Goal: Information Seeking & Learning: Learn about a topic

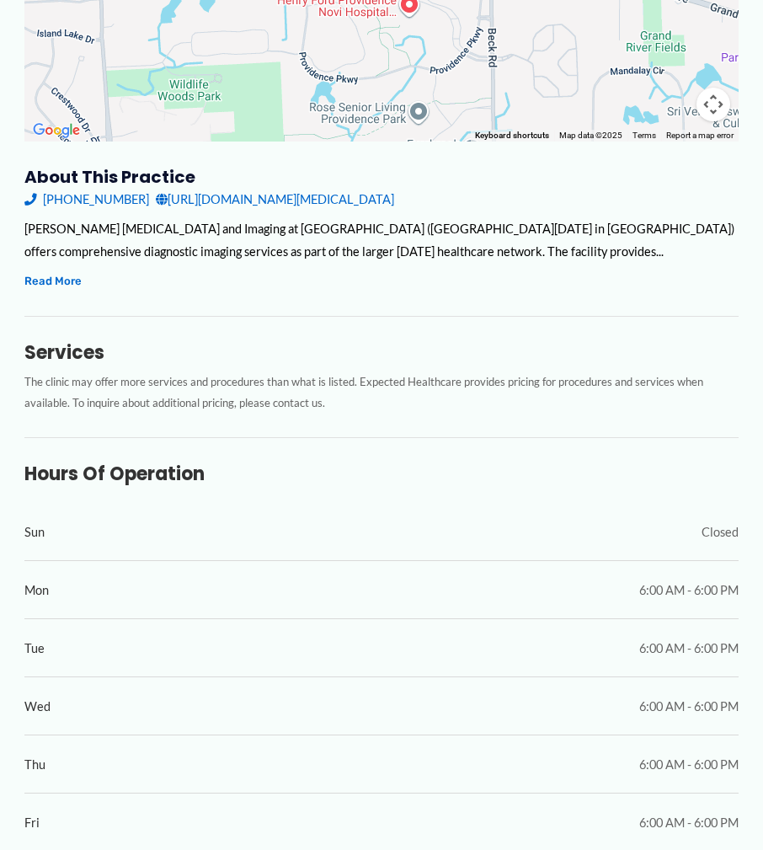
scroll to position [253, 0]
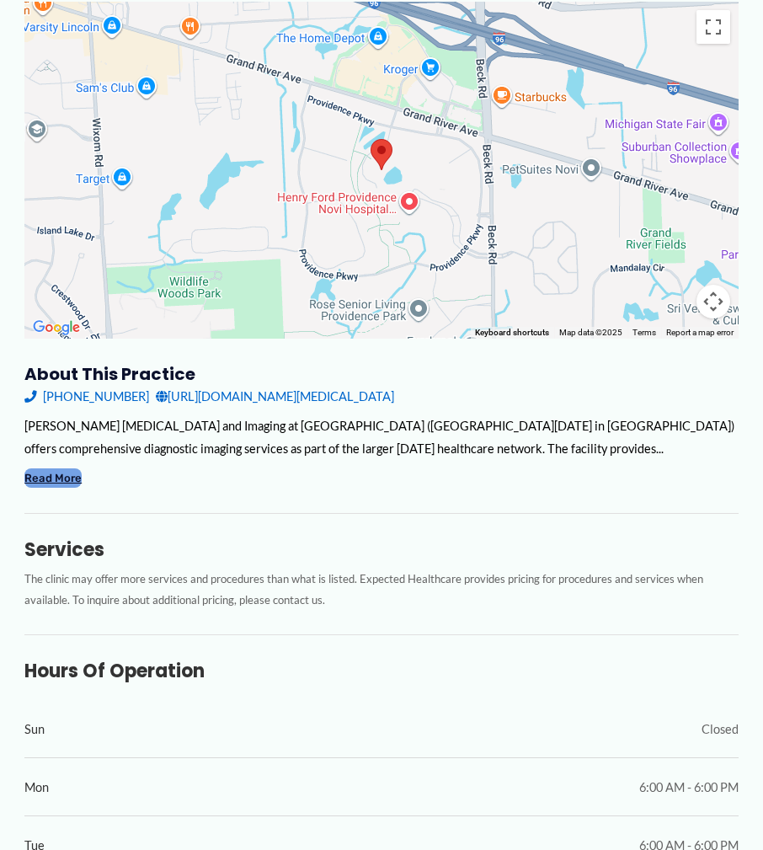
click at [65, 469] on button "Read More" at bounding box center [52, 477] width 57 height 19
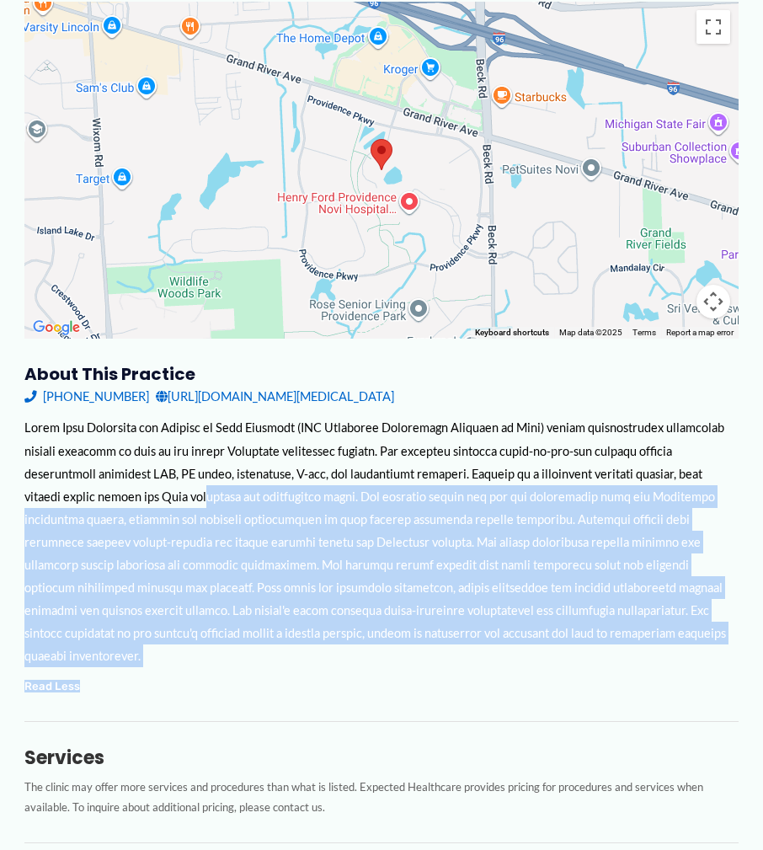
drag, startPoint x: 213, startPoint y: 496, endPoint x: 601, endPoint y: 656, distance: 419.8
click at [599, 657] on div "Henry Ford Radiology and Imaging at Novi Hospital (FKA Ascension Providence Hos…" at bounding box center [381, 556] width 714 height 280
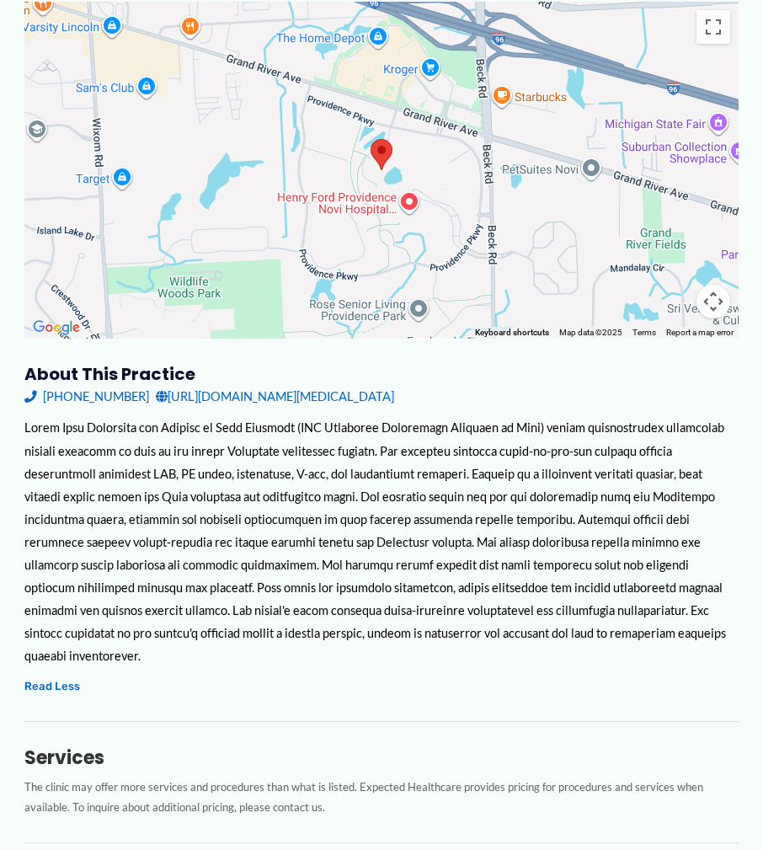
drag, startPoint x: 601, startPoint y: 656, endPoint x: 631, endPoint y: 653, distance: 29.6
click at [631, 653] on div "Henry Ford Radiology and Imaging at Novi Hospital (FKA Ascension Providence Hos…" at bounding box center [381, 556] width 714 height 280
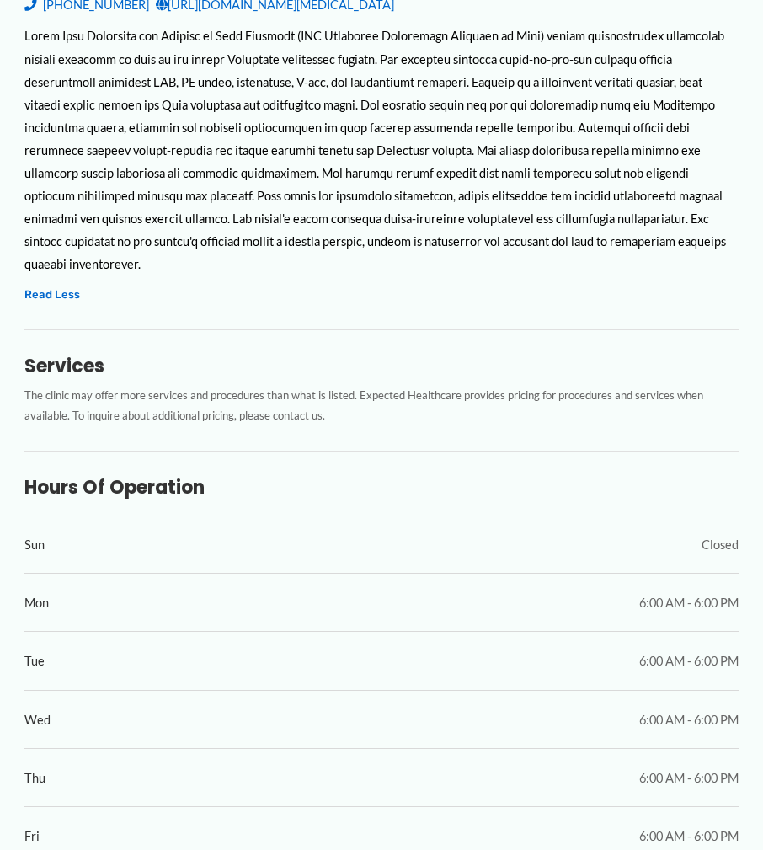
scroll to position [674, 0]
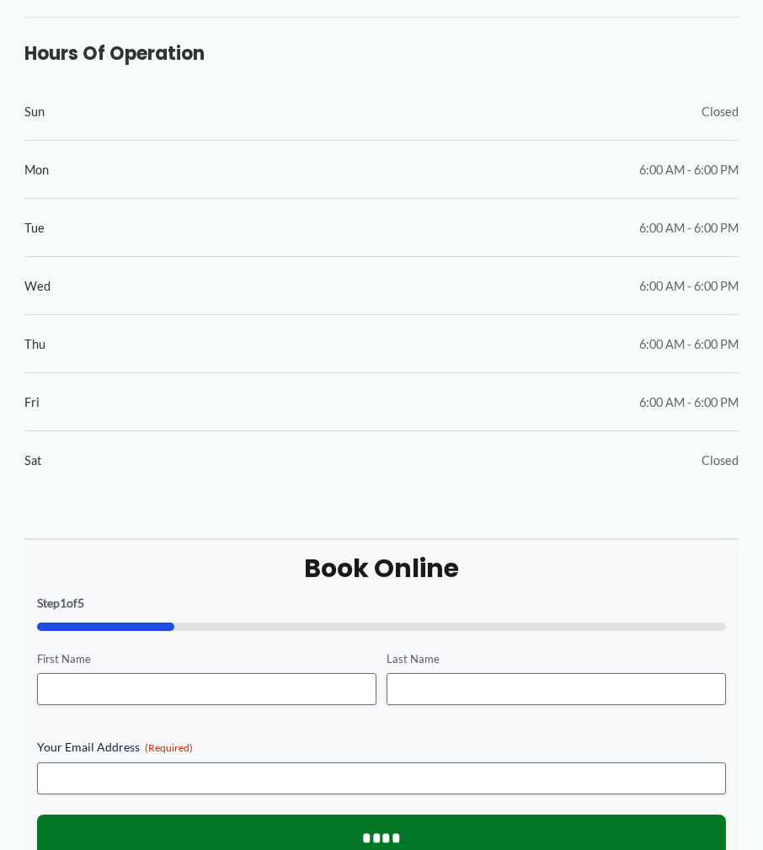
scroll to position [449, 0]
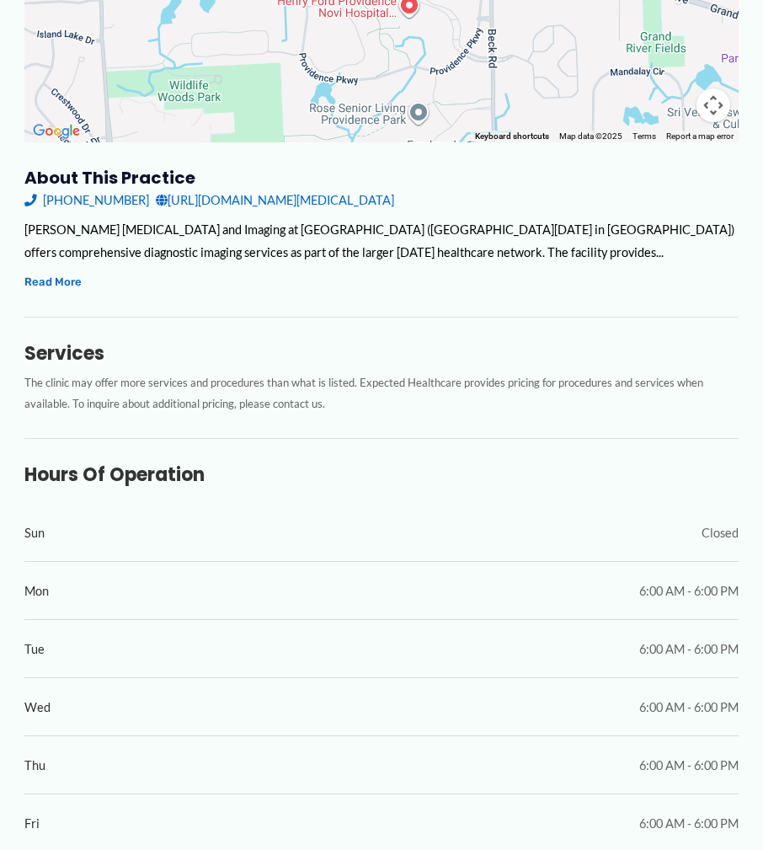
click at [51, 322] on div "Services The clinic may offer more services and procedures than what is listed.…" at bounding box center [381, 365] width 714 height 97
drag, startPoint x: 51, startPoint y: 322, endPoint x: 40, endPoint y: 283, distance: 40.8
click at [40, 283] on button "Read More" at bounding box center [52, 281] width 57 height 19
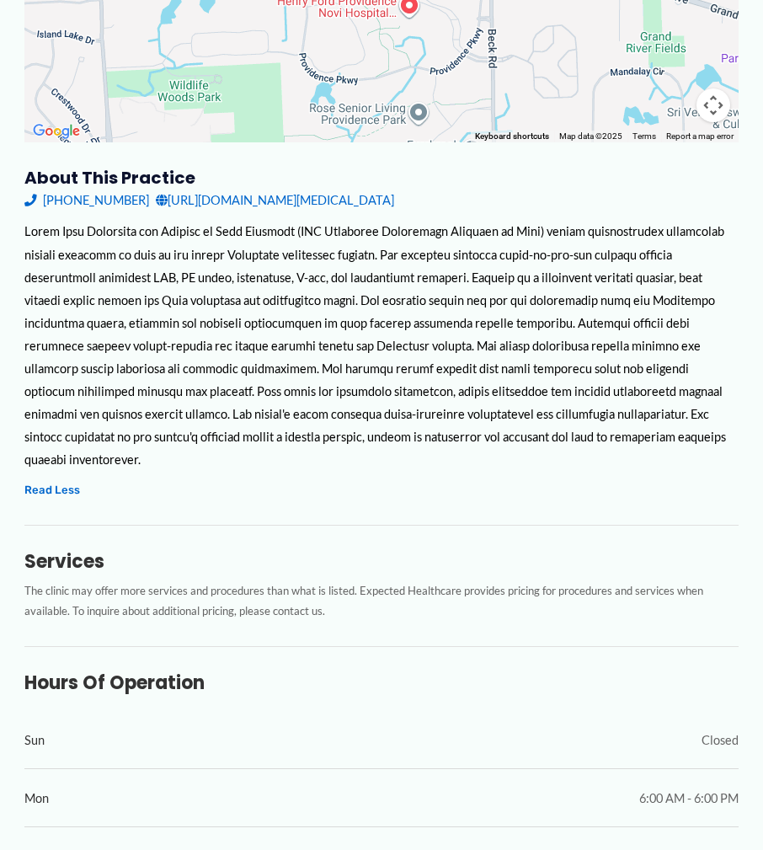
click at [326, 408] on div at bounding box center [381, 345] width 714 height 251
